Goal: Task Accomplishment & Management: Use online tool/utility

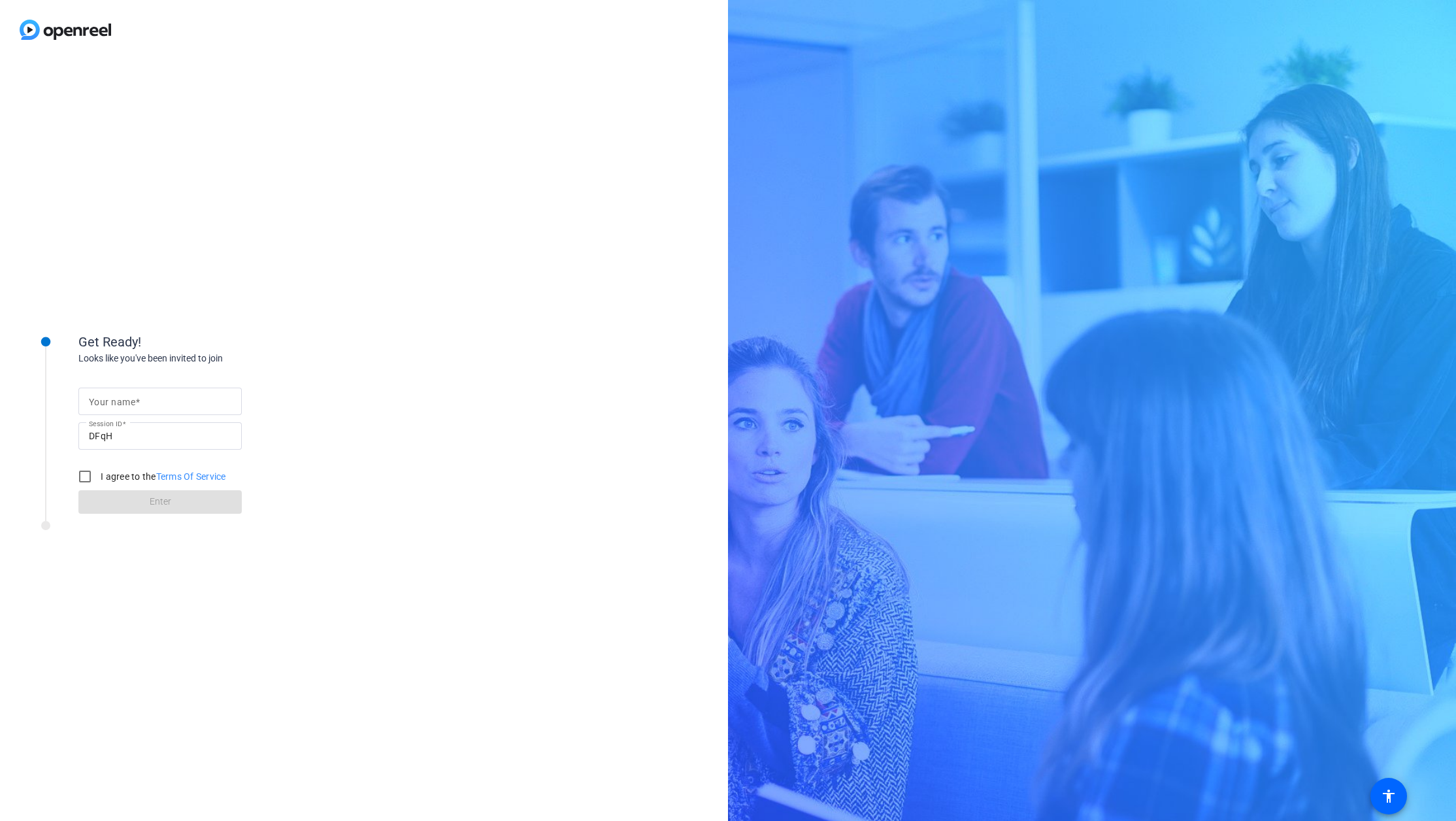
click at [233, 386] on form "Your name Session ID DFqH I agree to the Terms Of Service Enter" at bounding box center [160, 447] width 163 height 133
click at [221, 396] on input "Your name" at bounding box center [160, 401] width 143 height 15
type input "[PERSON_NAME]"
click at [90, 473] on input "I agree to the Terms Of Service" at bounding box center [84, 476] width 26 height 26
checkbox input "true"
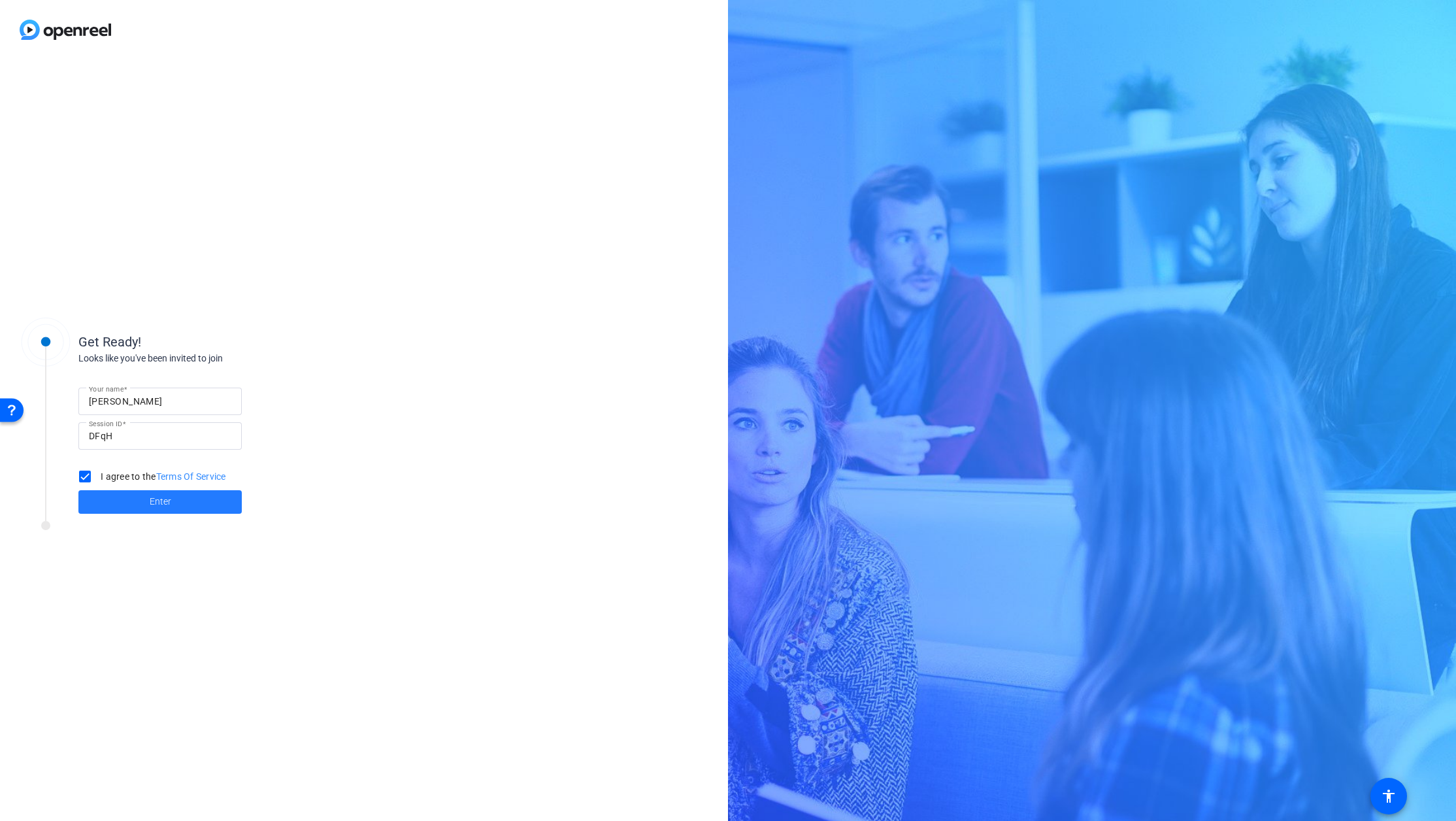
click at [158, 504] on span "Enter" at bounding box center [161, 502] width 21 height 13
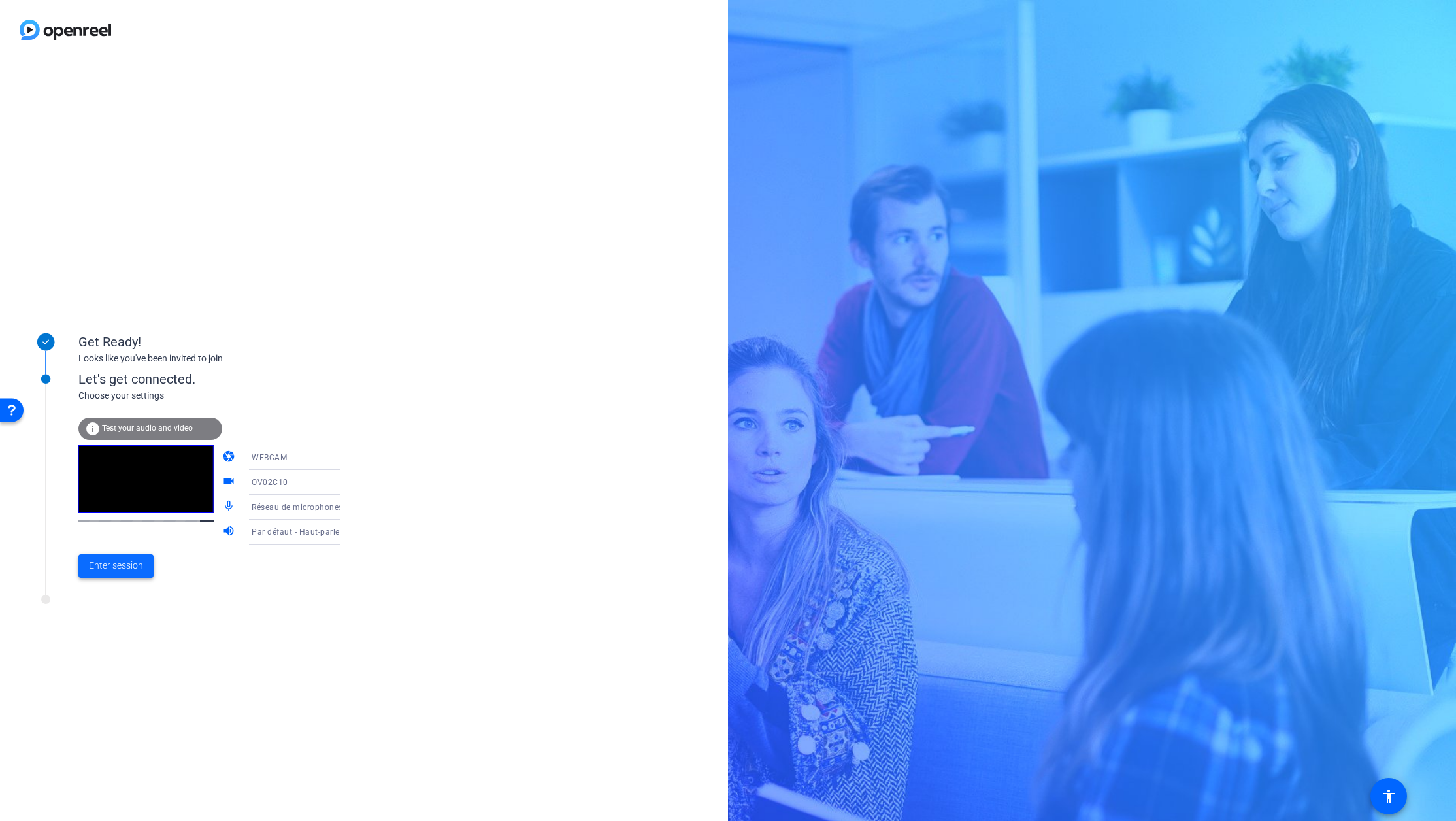
click at [96, 565] on span "Enter session" at bounding box center [116, 566] width 54 height 13
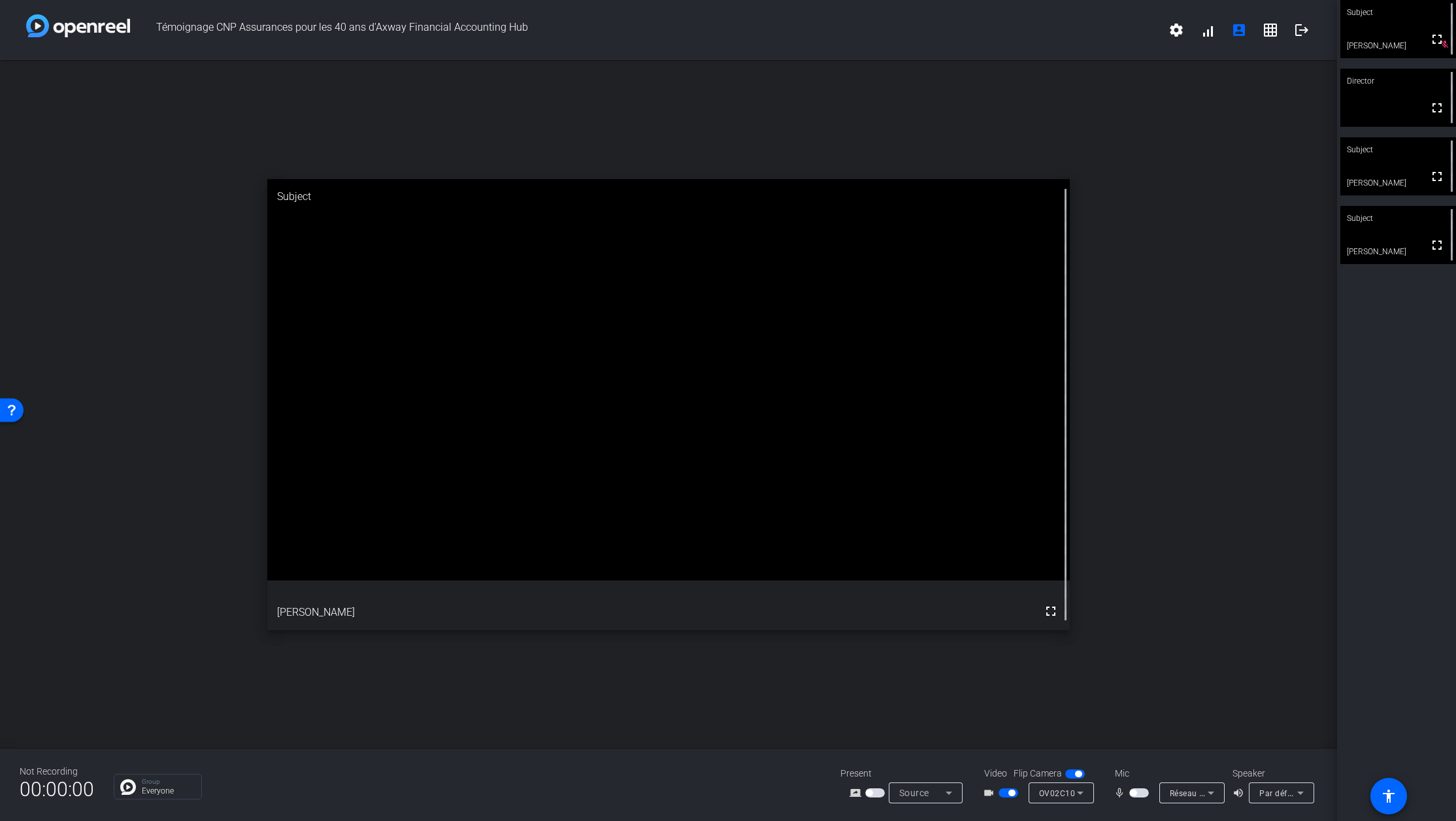
click at [1142, 786] on mat-slide-toggle at bounding box center [1140, 792] width 22 height 13
click at [1142, 794] on span "button" at bounding box center [1139, 793] width 19 height 9
click at [1132, 794] on span "button" at bounding box center [1139, 793] width 19 height 9
click at [1139, 787] on mat-slide-toggle at bounding box center [1140, 792] width 22 height 13
drag, startPoint x: 1146, startPoint y: 794, endPoint x: 1137, endPoint y: 792, distance: 9.2
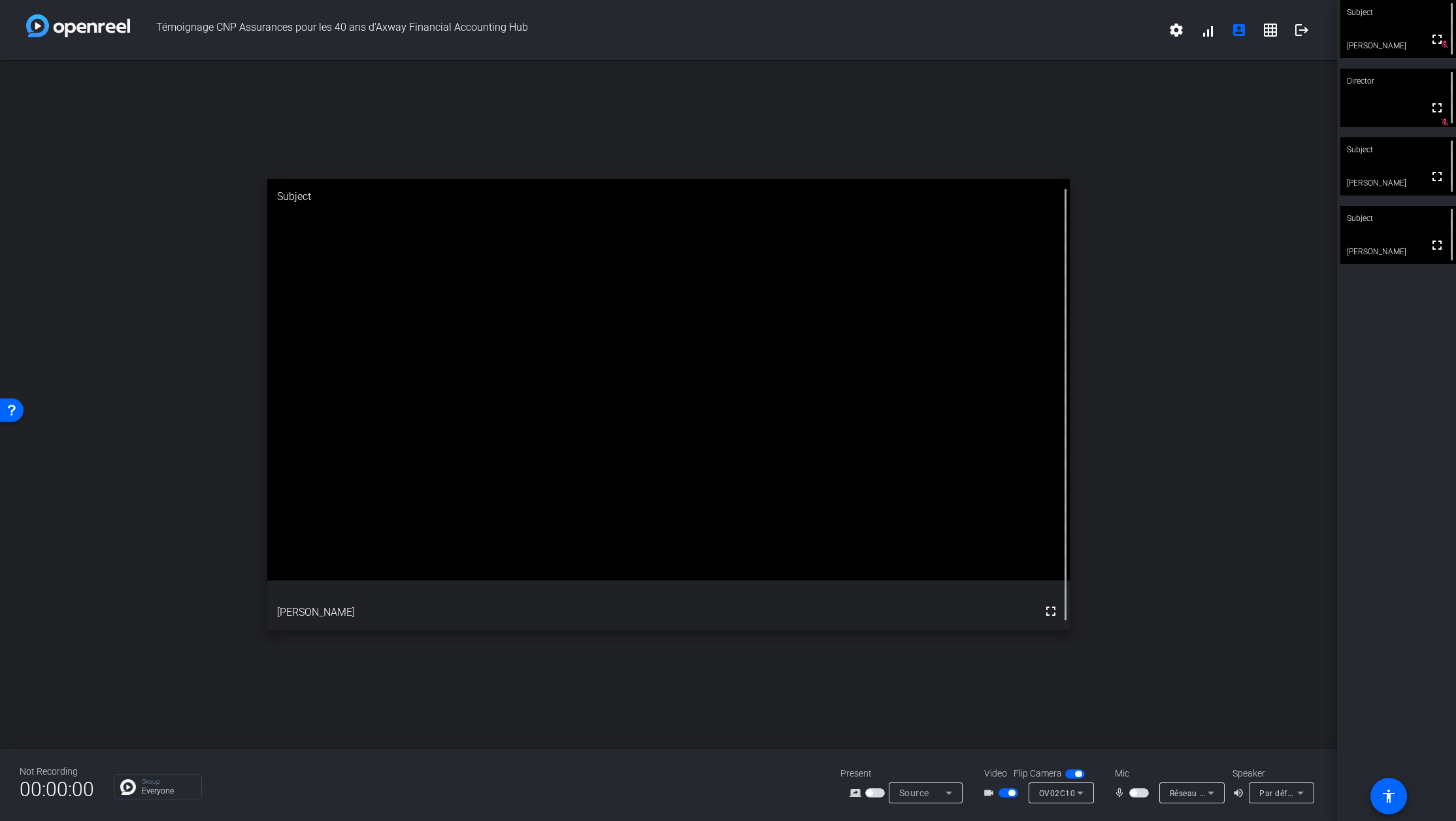
click at [1137, 792] on span "button" at bounding box center [1139, 793] width 19 height 9
click at [1135, 791] on span "button" at bounding box center [1139, 793] width 19 height 9
click at [1143, 796] on span "button" at bounding box center [1139, 793] width 19 height 9
click at [1127, 796] on mat-icon "mic_none" at bounding box center [1121, 792] width 15 height 15
click at [1139, 792] on span "button" at bounding box center [1142, 793] width 7 height 7
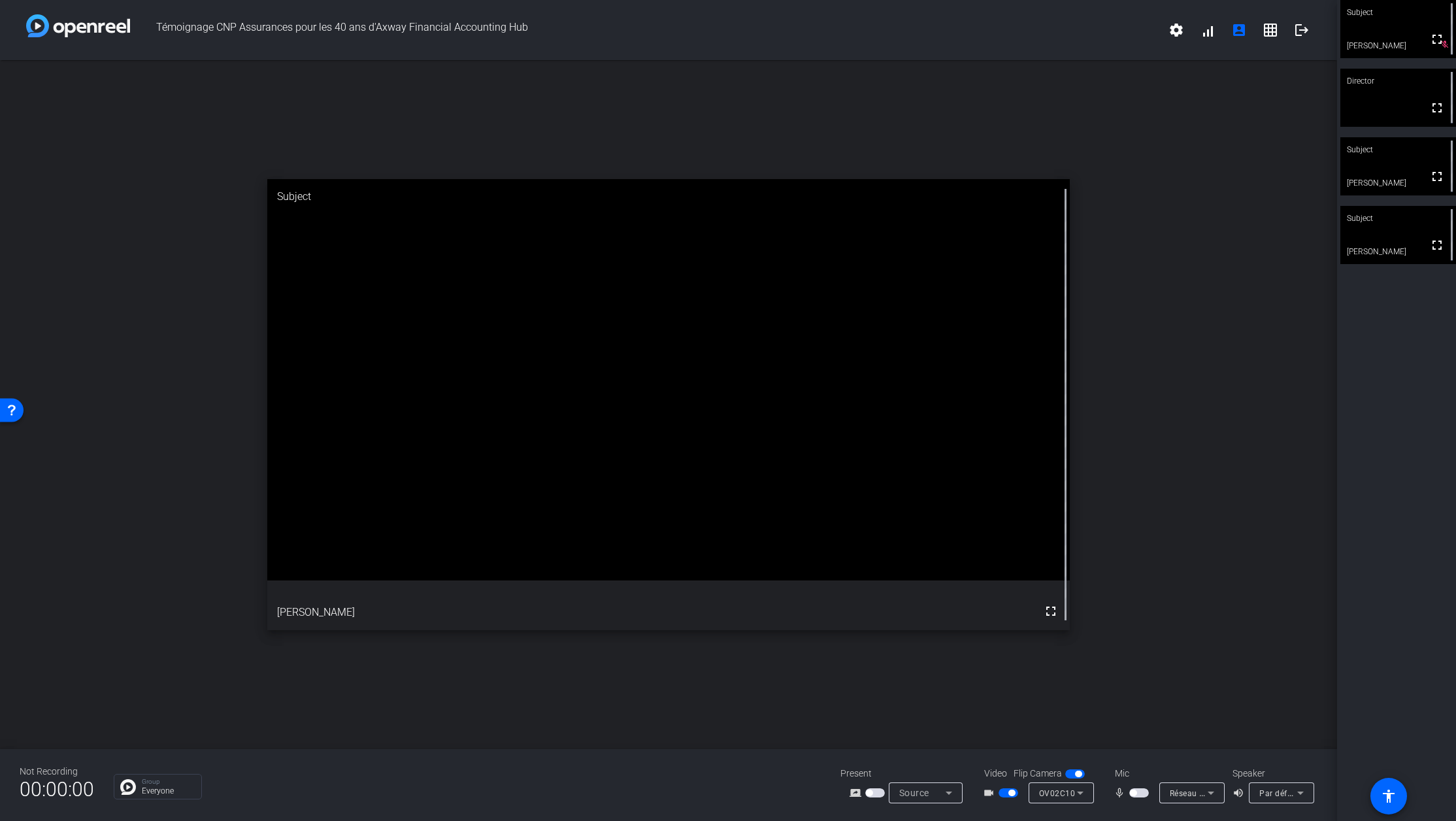
click at [1141, 794] on span "button" at bounding box center [1139, 793] width 19 height 9
click at [1223, 371] on div "open_in_new Subject fullscreen [PERSON_NAME]" at bounding box center [668, 404] width 1337 height 689
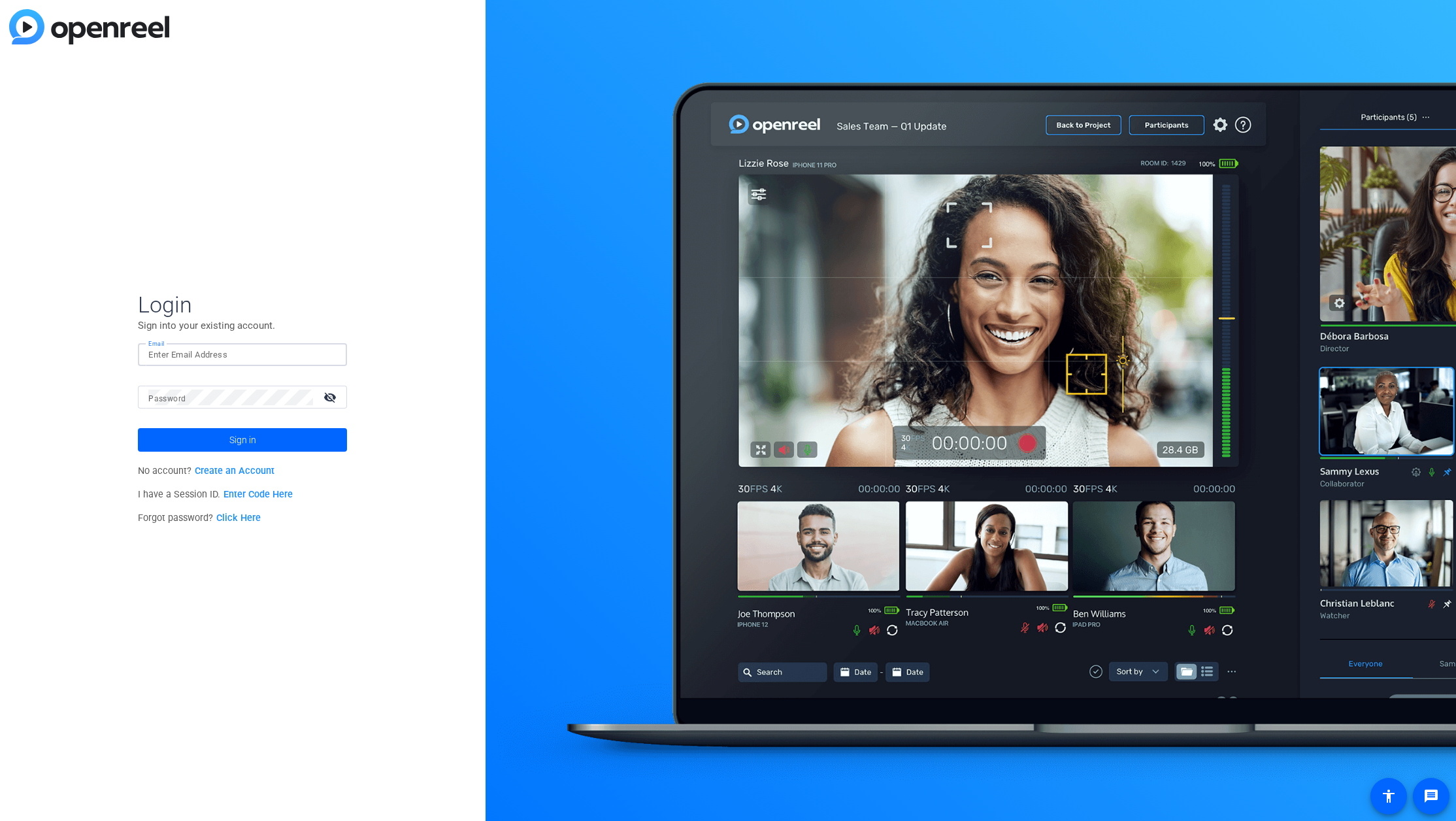
click at [247, 349] on input "Email" at bounding box center [242, 354] width 188 height 15
type input "[EMAIL_ADDRESS][DOMAIN_NAME]"
click at [332, 392] on mat-icon "visibility_off" at bounding box center [331, 397] width 31 height 19
click at [258, 400] on form "Login Sign into your existing account. Email [EMAIL_ADDRESS][DOMAIN_NAME] Passw…" at bounding box center [242, 371] width 209 height 161
click at [255, 444] on span "Sign in" at bounding box center [243, 440] width 27 height 33
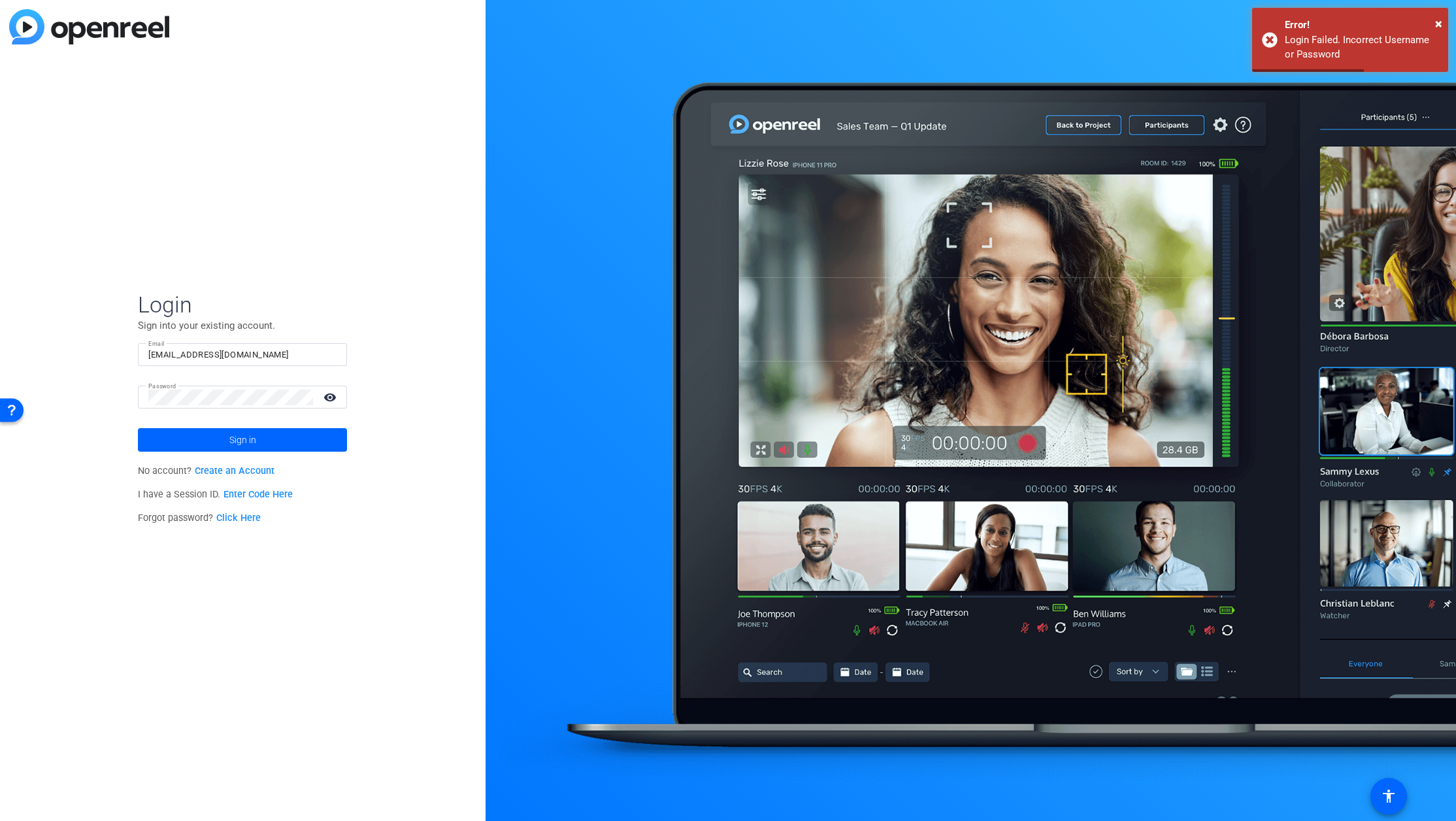
click at [317, 658] on div "Login Sign into your existing account. Email ssaltiel@axway.com Password visibi…" at bounding box center [242, 410] width 485 height 821
